Goal: Obtain resource: Download file/media

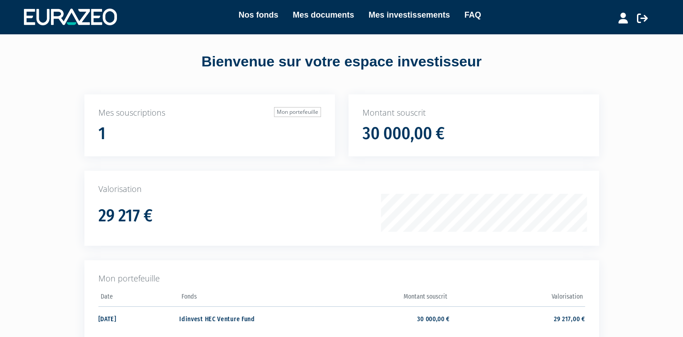
scroll to position [45, 0]
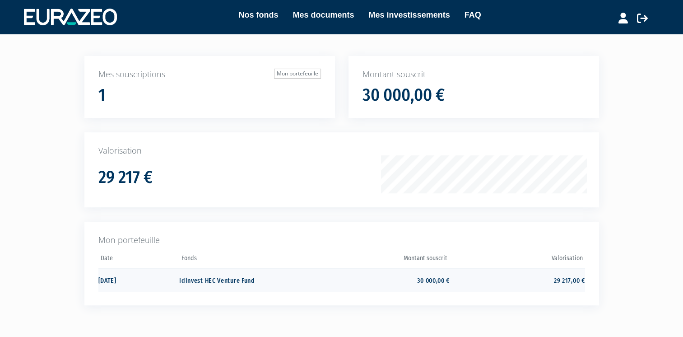
click at [116, 276] on td "[DATE]" at bounding box center [138, 280] width 81 height 24
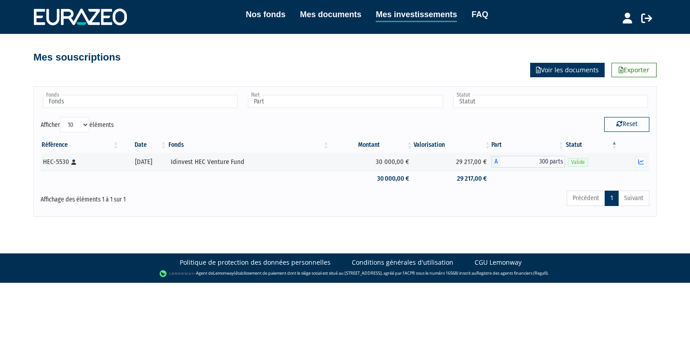
click at [537, 74] on link "Voir les documents" at bounding box center [567, 70] width 74 height 14
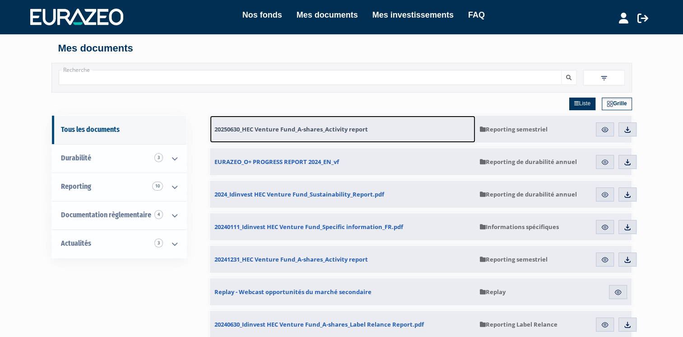
click at [308, 129] on span "20250630_HEC Venture Fund_A-shares_Activity report" at bounding box center [290, 129] width 153 height 8
